Goal: Navigation & Orientation: Find specific page/section

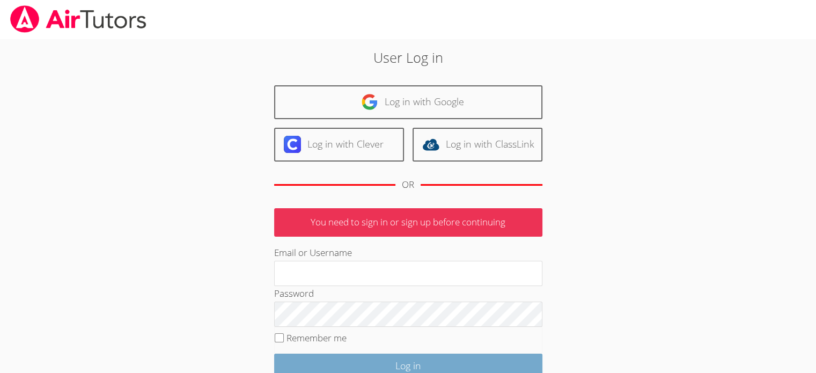
type input "[EMAIL_ADDRESS][DOMAIN_NAME]"
click at [404, 361] on input "Log in" at bounding box center [408, 365] width 268 height 25
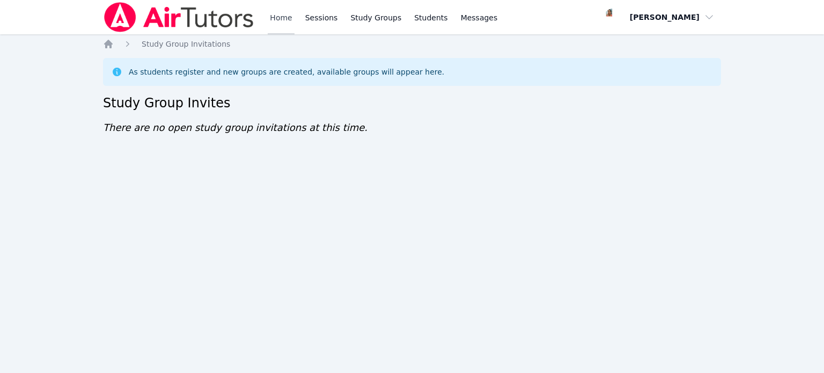
click at [284, 19] on link "Home" at bounding box center [281, 17] width 26 height 34
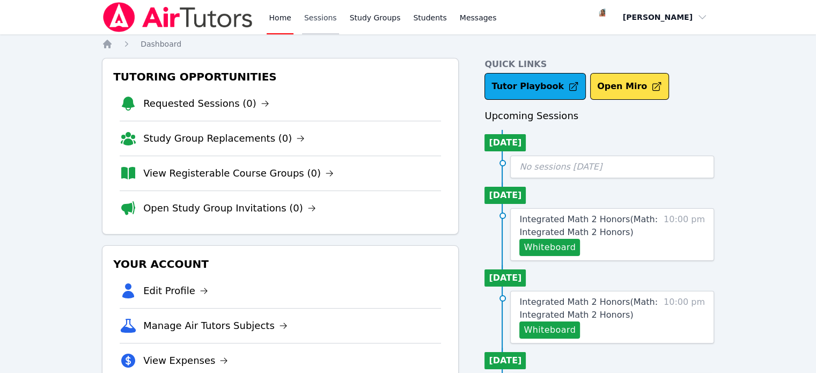
click at [308, 19] on link "Sessions" at bounding box center [320, 17] width 37 height 34
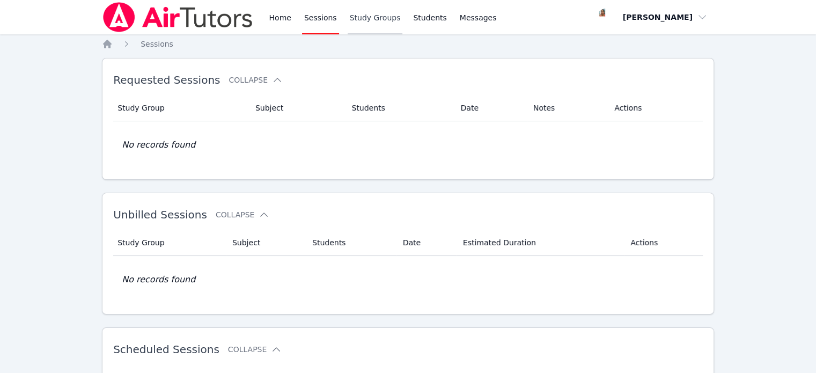
click at [363, 21] on link "Study Groups" at bounding box center [375, 17] width 55 height 34
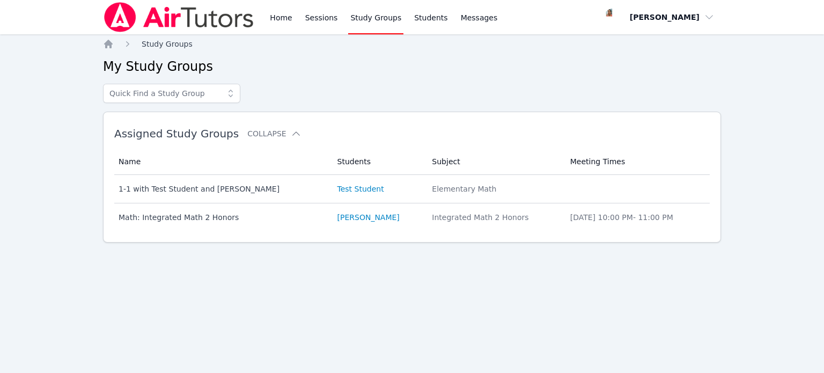
click at [157, 48] on span "Study Groups" at bounding box center [167, 44] width 51 height 9
